Goal: Communication & Community: Answer question/provide support

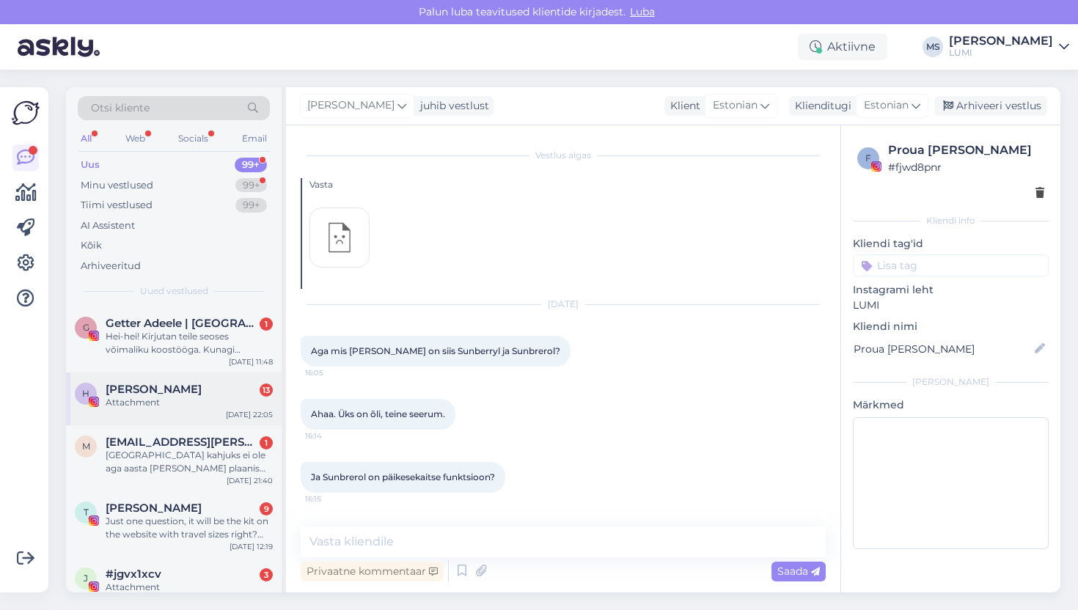
scroll to position [2664, 0]
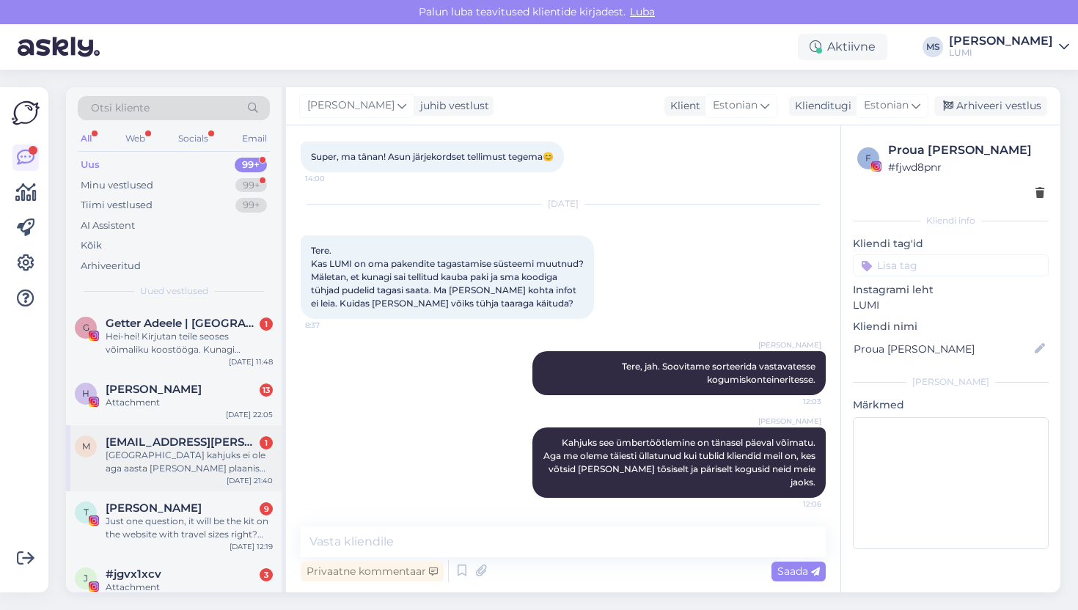
click at [172, 481] on div "m [EMAIL_ADDRESS][PERSON_NAME][DOMAIN_NAME] 1 [GEOGRAPHIC_DATA] kahjuks ei ole …" at bounding box center [174, 458] width 216 height 66
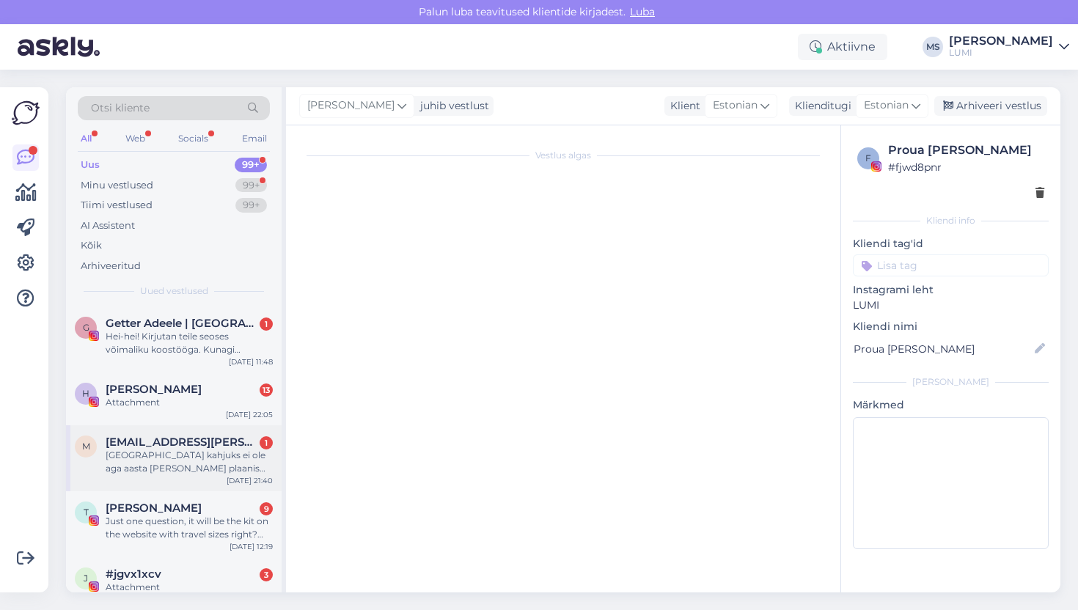
click at [174, 469] on div "[GEOGRAPHIC_DATA] kahjuks ei ole aga aasta [PERSON_NAME] plaanis sõita antud he…" at bounding box center [189, 462] width 167 height 26
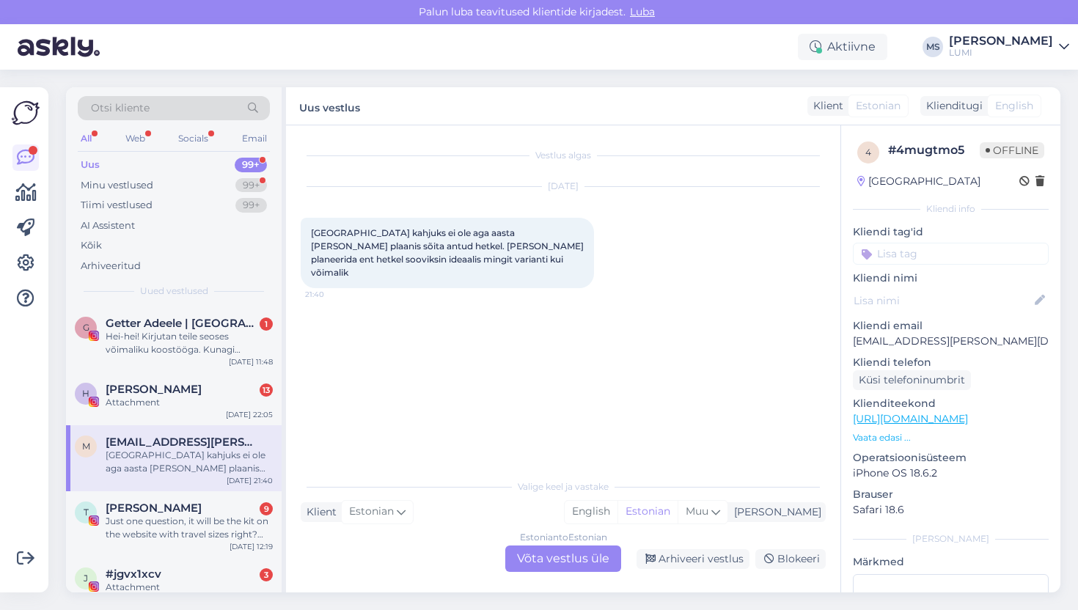
click at [585, 546] on div "Estonian to Estonian Võta vestlus üle" at bounding box center [563, 558] width 116 height 26
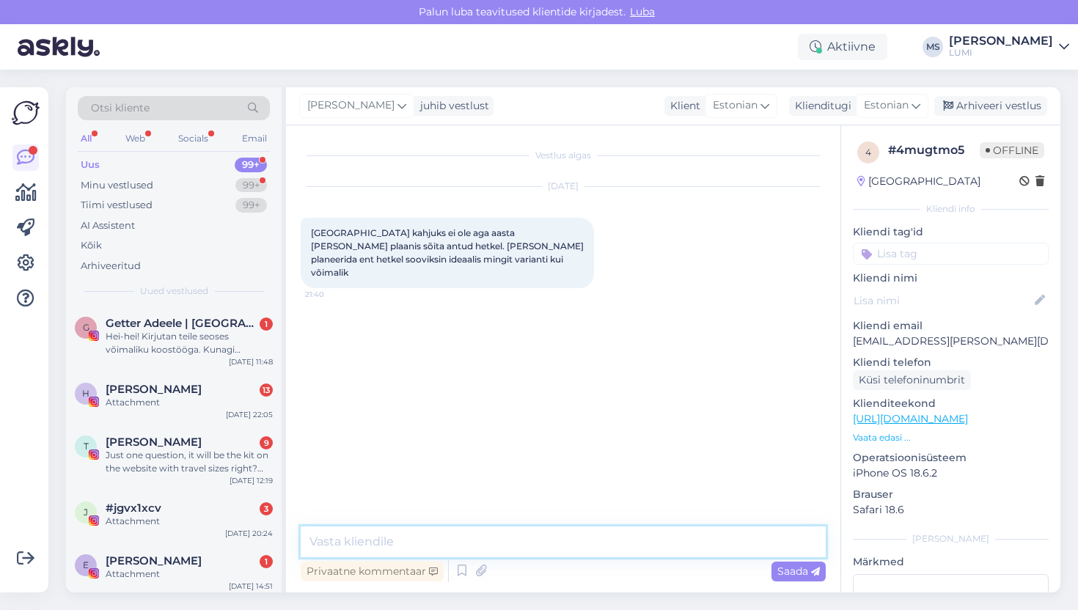
click at [585, 546] on textarea at bounding box center [563, 541] width 525 height 31
type textarea "m"
type textarea "Ma äkki annaks nõustamise üle oma kolleegile, trihholoogili"
drag, startPoint x: 661, startPoint y: 541, endPoint x: 305, endPoint y: 534, distance: 355.6
click at [305, 534] on textarea "Ma äkki annaks nõustamise üle oma kolleegile, trihholoogili" at bounding box center [563, 541] width 525 height 31
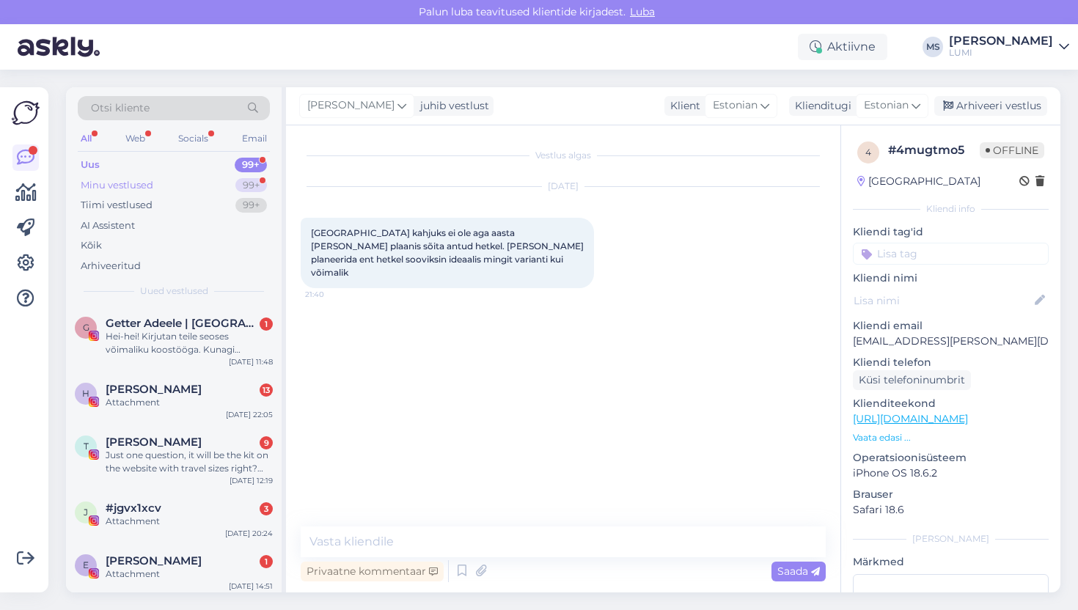
click at [169, 194] on div "Minu vestlused 99+" at bounding box center [174, 185] width 192 height 21
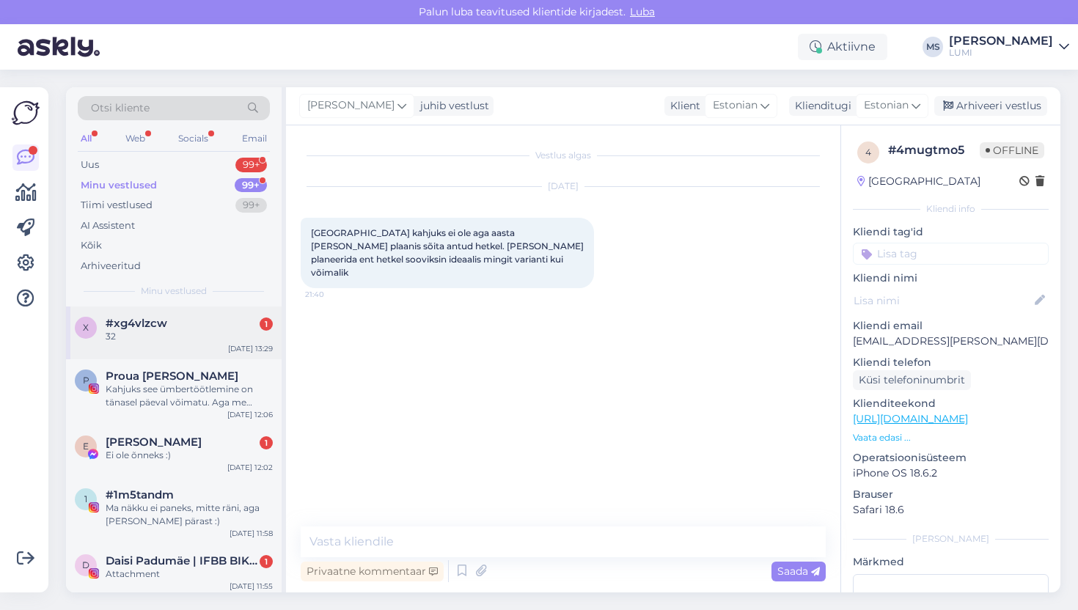
click at [217, 319] on div "#xg4vlzcw 1" at bounding box center [189, 323] width 167 height 13
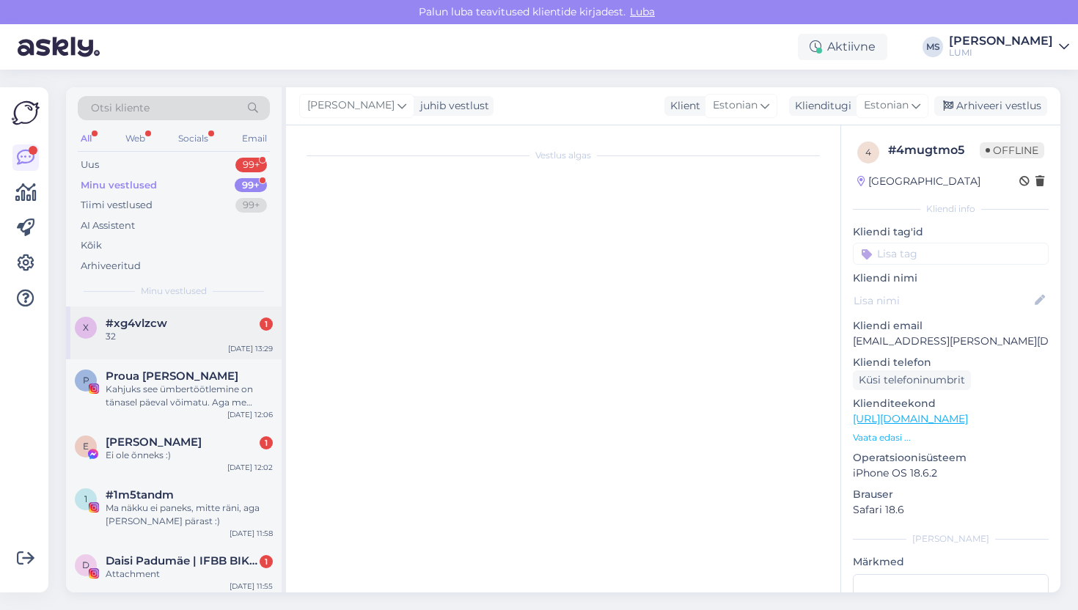
scroll to position [48, 0]
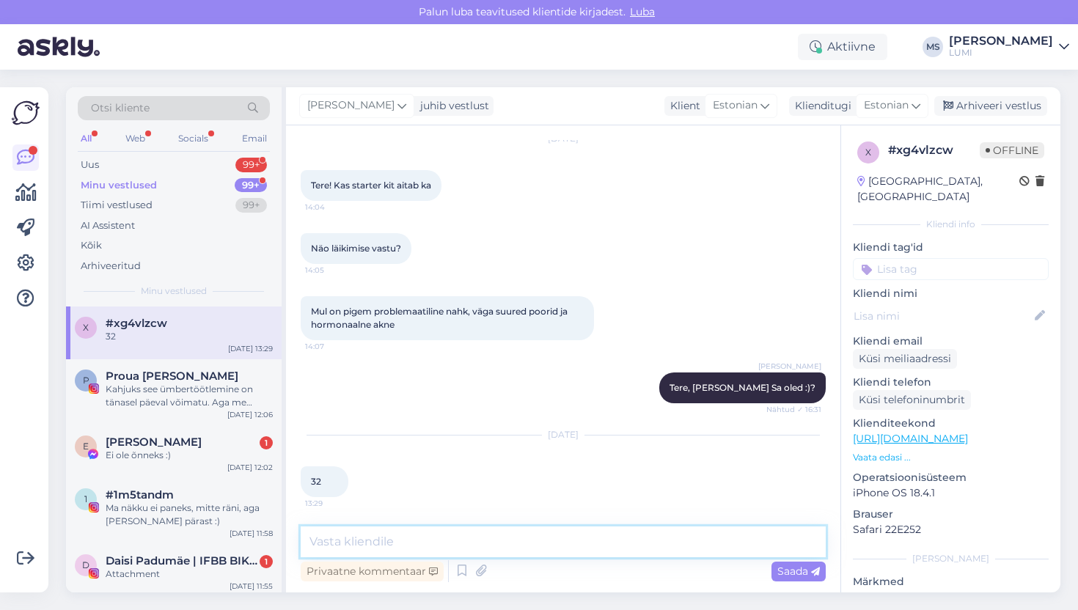
click at [404, 538] on textarea at bounding box center [563, 541] width 525 height 31
type textarea "Siis ma soovitaksin jah väga Starter Kiti Sulle :)"
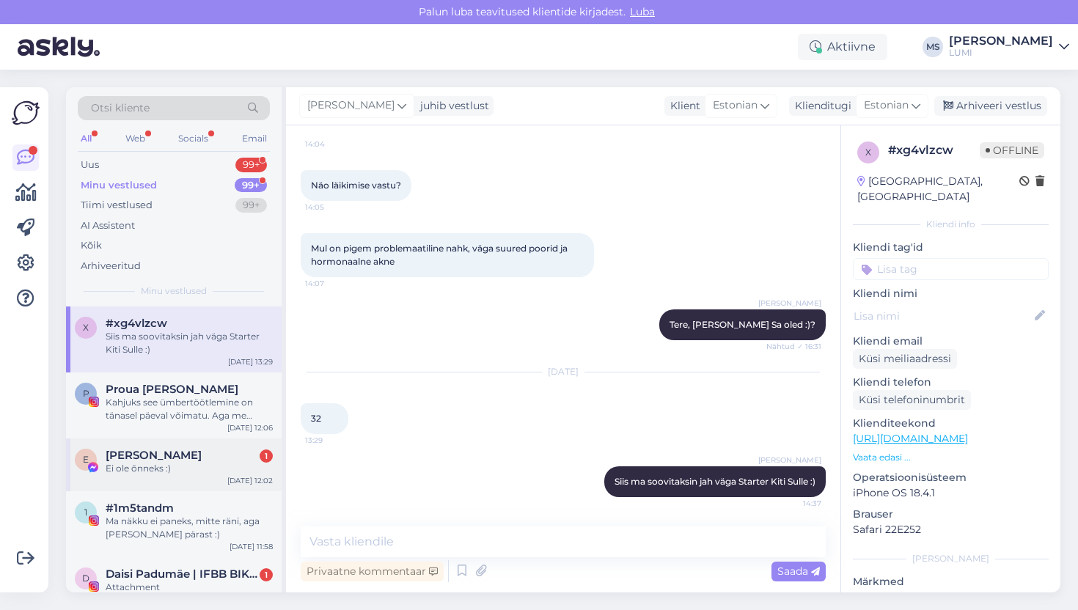
click at [183, 468] on div "Ei ole õnneks :)" at bounding box center [189, 468] width 167 height 13
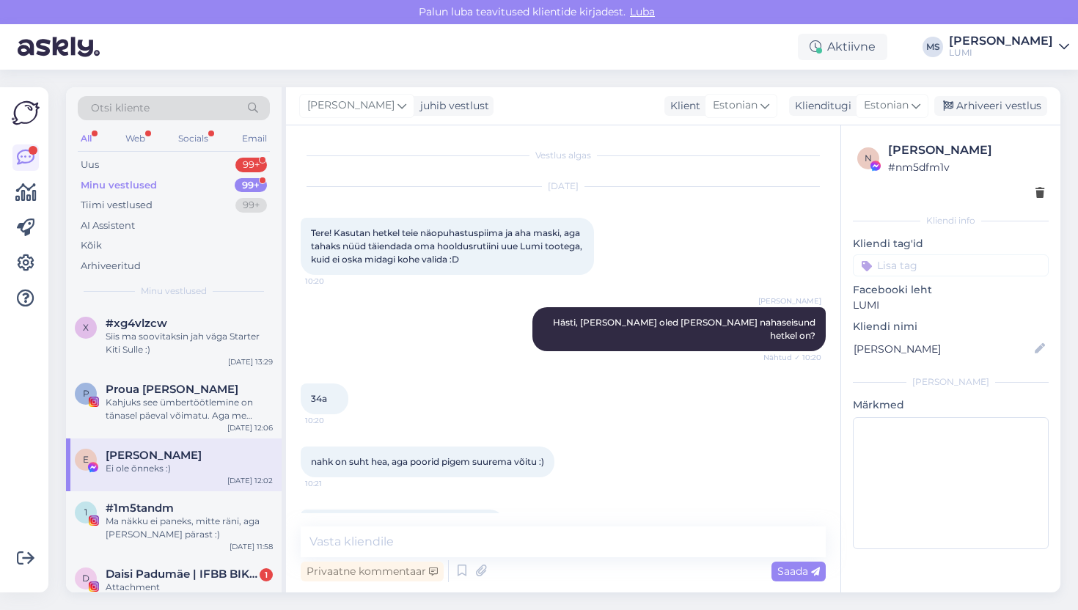
scroll to position [1262, 0]
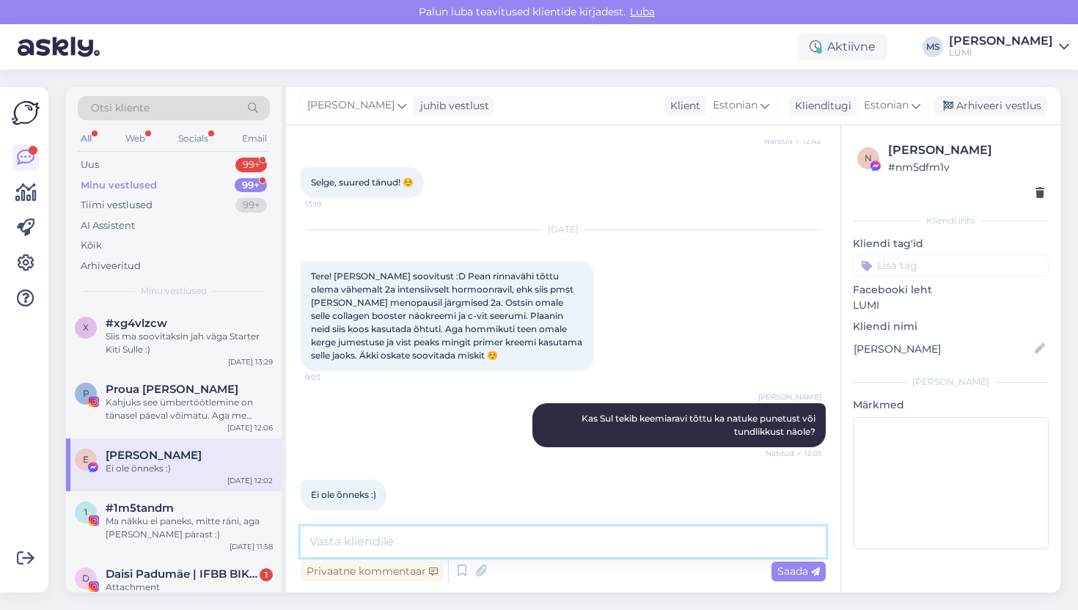
click at [462, 543] on textarea at bounding box center [563, 541] width 525 height 31
type textarea "Sa võid proovida Unspottable [PERSON_NAME] meigi [PERSON_NAME]"
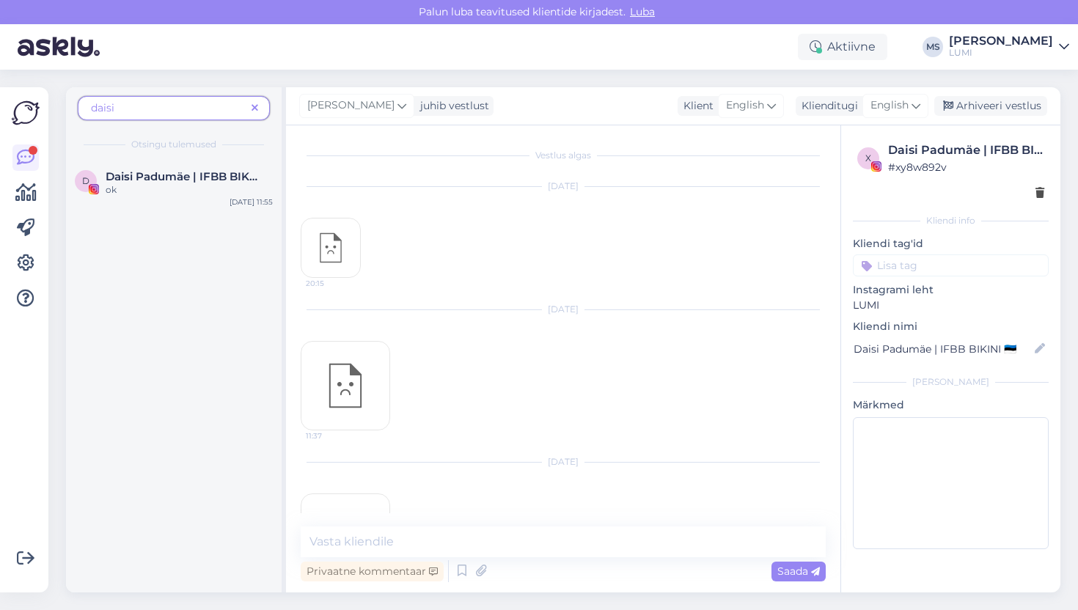
scroll to position [4882, 0]
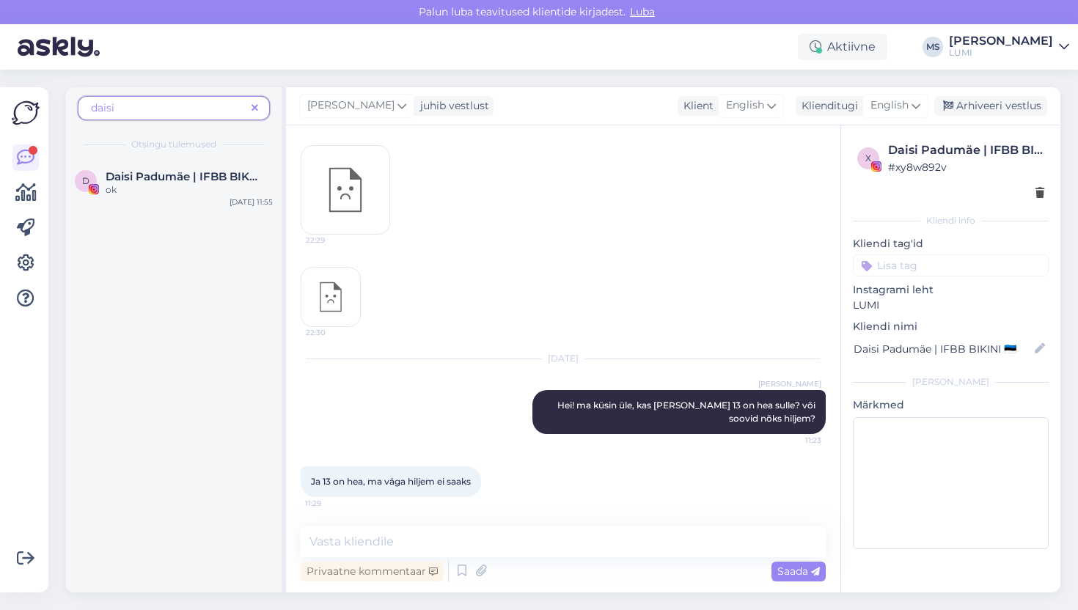
click at [256, 107] on icon at bounding box center [254, 108] width 7 height 10
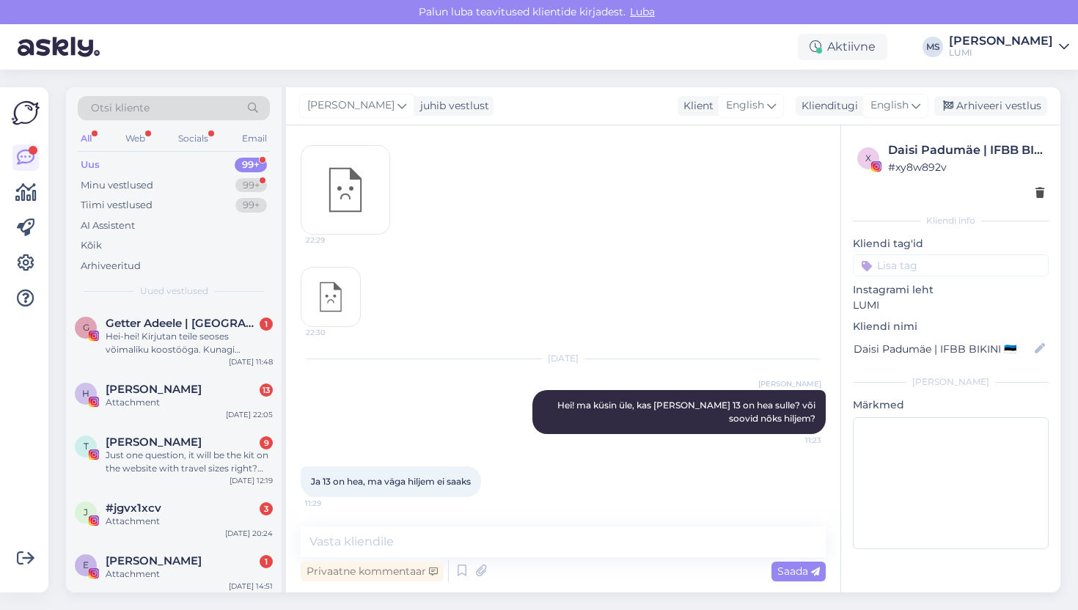
scroll to position [4974, 0]
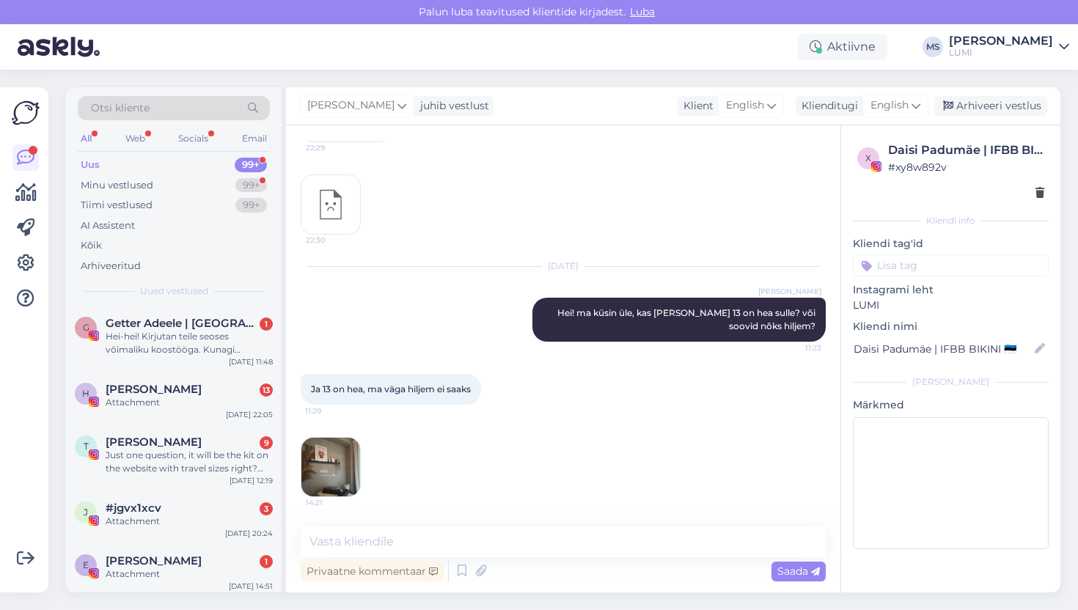
click at [323, 448] on img at bounding box center [330, 467] width 59 height 59
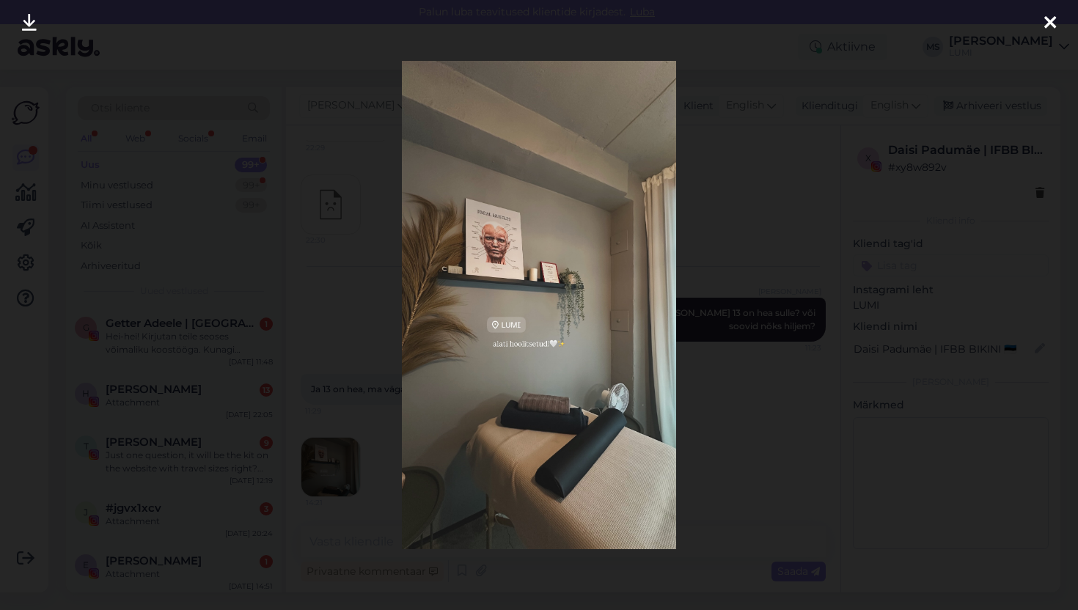
click at [1054, 15] on icon at bounding box center [1050, 23] width 12 height 19
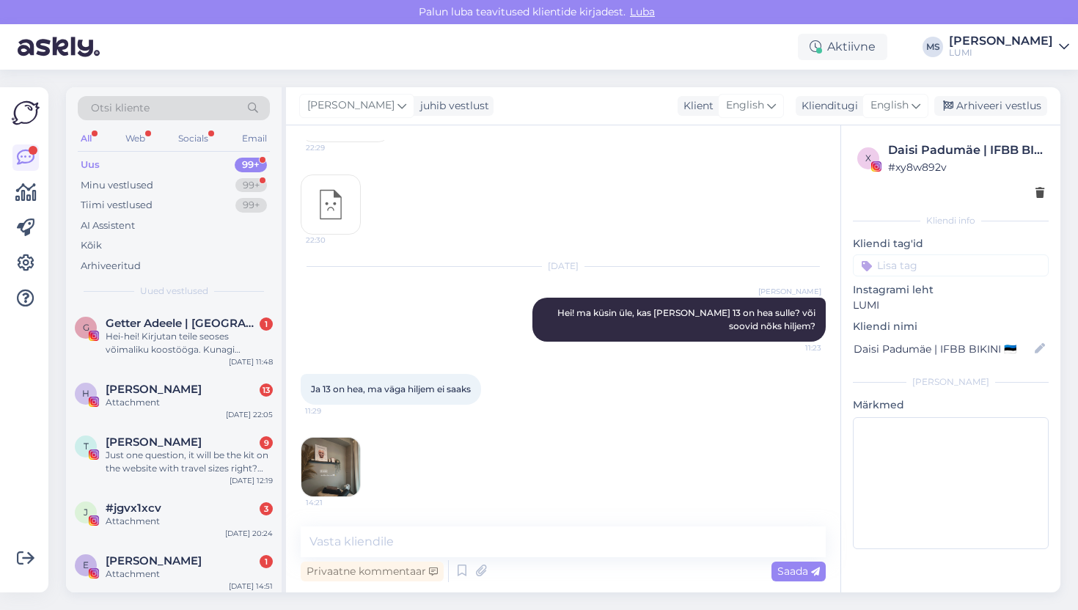
click at [139, 163] on div "Uus 99+" at bounding box center [174, 165] width 192 height 21
click at [144, 183] on div "Minu vestlused" at bounding box center [117, 185] width 73 height 15
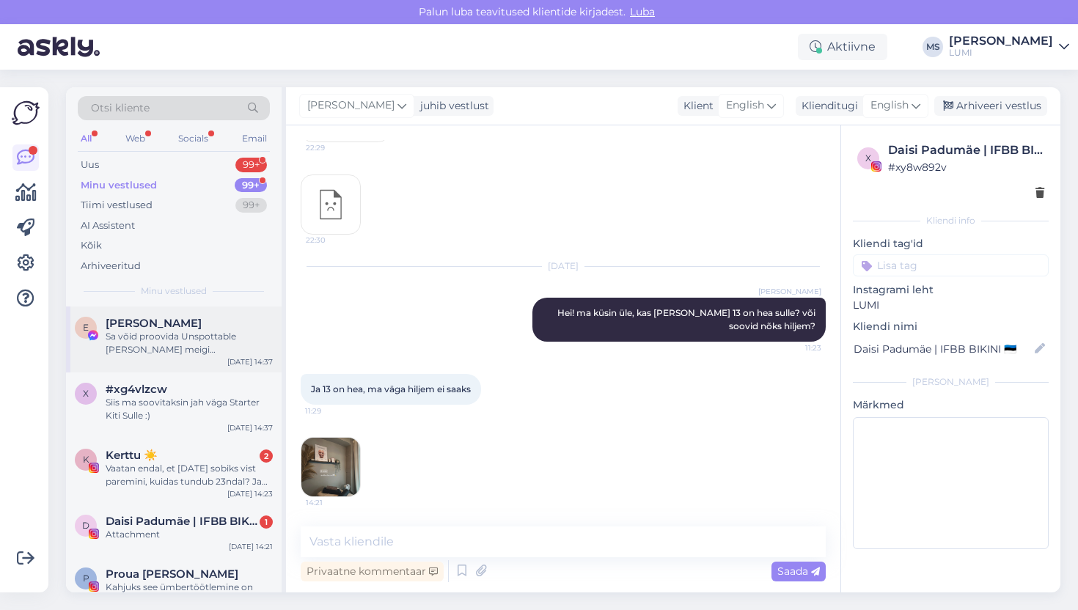
click at [172, 350] on div "Sa võid proovida Unspottable [PERSON_NAME] meigi [PERSON_NAME]" at bounding box center [189, 343] width 167 height 26
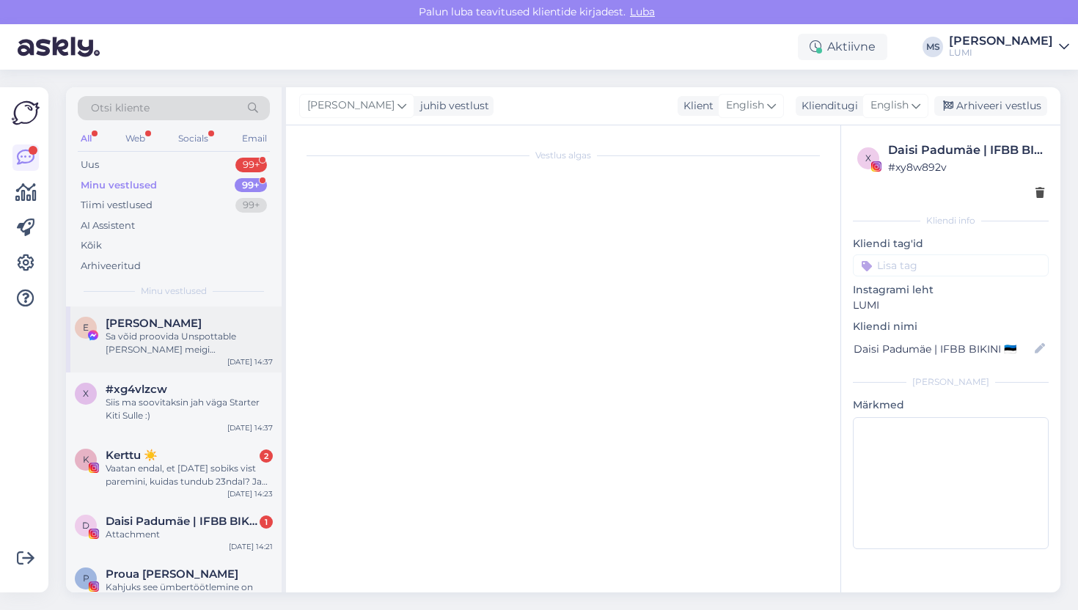
scroll to position [1325, 0]
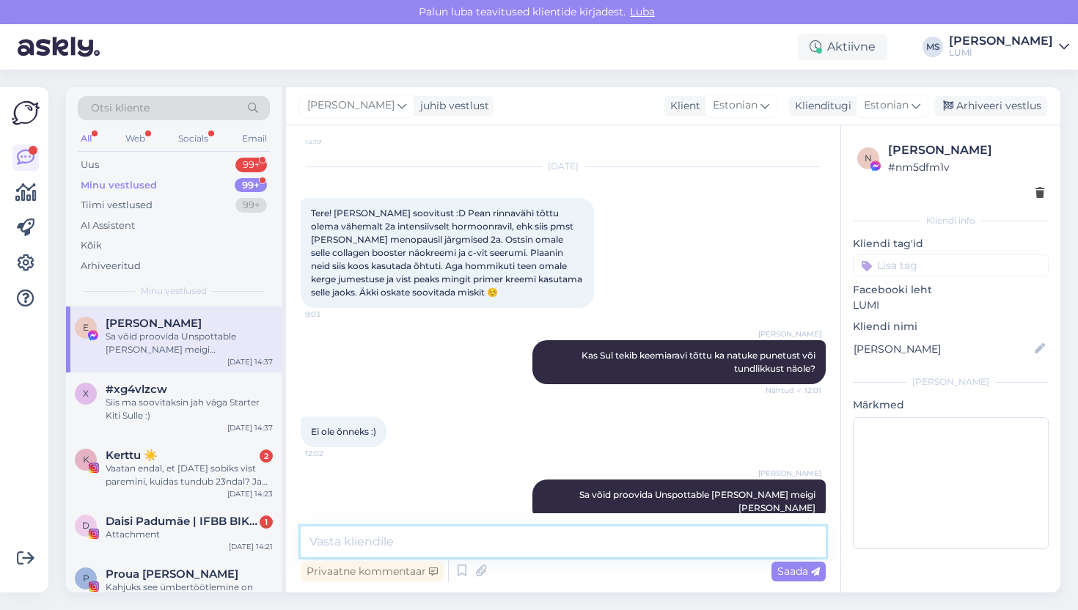
click at [373, 547] on textarea at bounding box center [563, 541] width 525 height 31
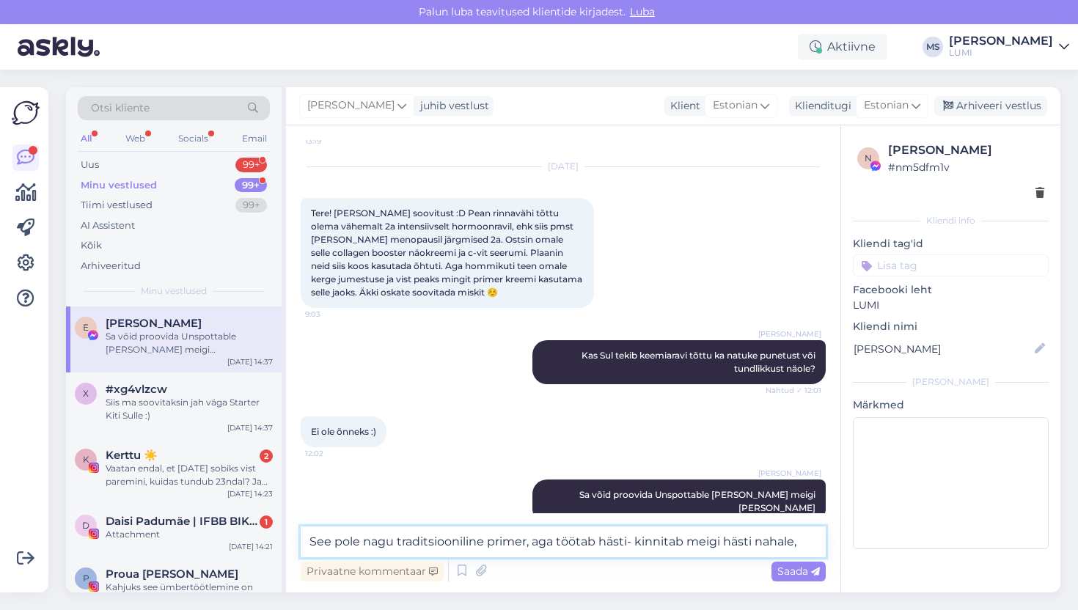
type textarea "See pole nagu traditsiooniline primer, aga töötab hästi- kinnitab meigi hästi n…"
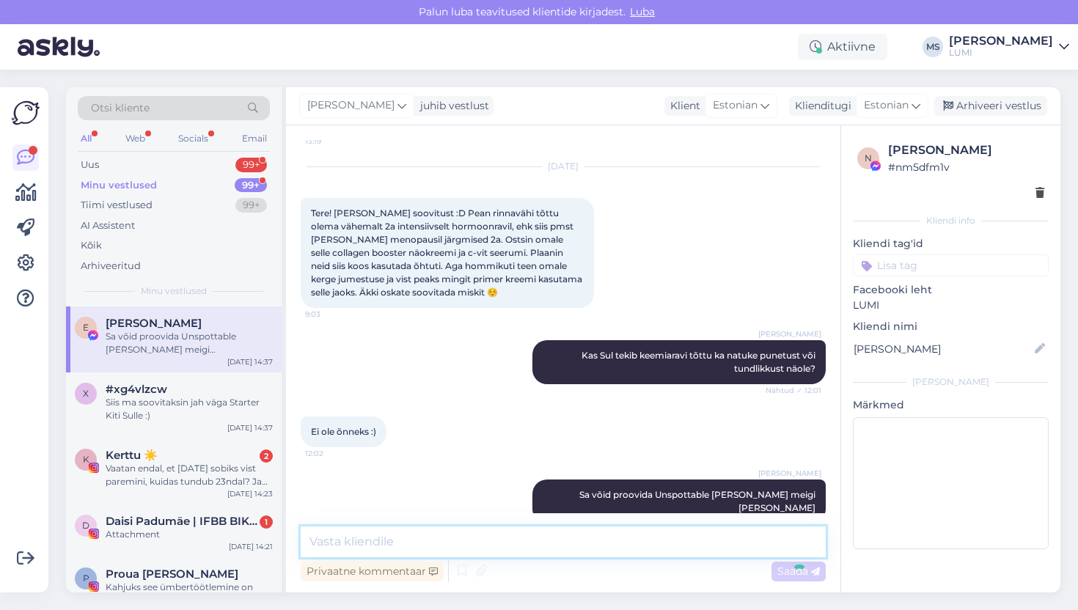
scroll to position [1401, 0]
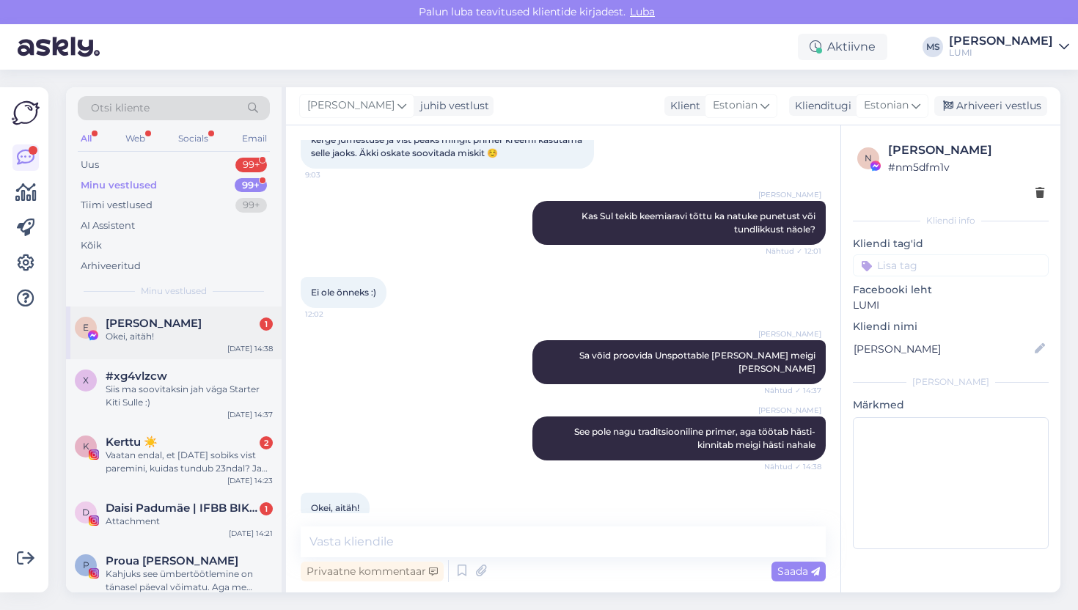
click at [174, 348] on div "E Eva Kram 1 Okei, aitäh! Sep 9 14:38" at bounding box center [174, 332] width 216 height 53
